Goal: Information Seeking & Learning: Check status

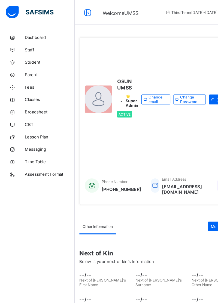
click at [31, 98] on span "Broadsheet" at bounding box center [44, 98] width 44 height 4
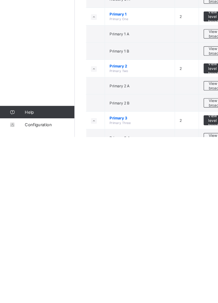
scroll to position [29, 0]
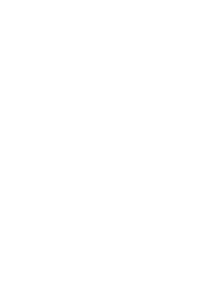
click at [72, 303] on html "J.S.S. 1 B Broadsheet Third Term / 2024-2025 UMSS OSUN ubecmss.osun@gmail.com D…" at bounding box center [109, 151] width 218 height 303
